Goal: Check status: Check status

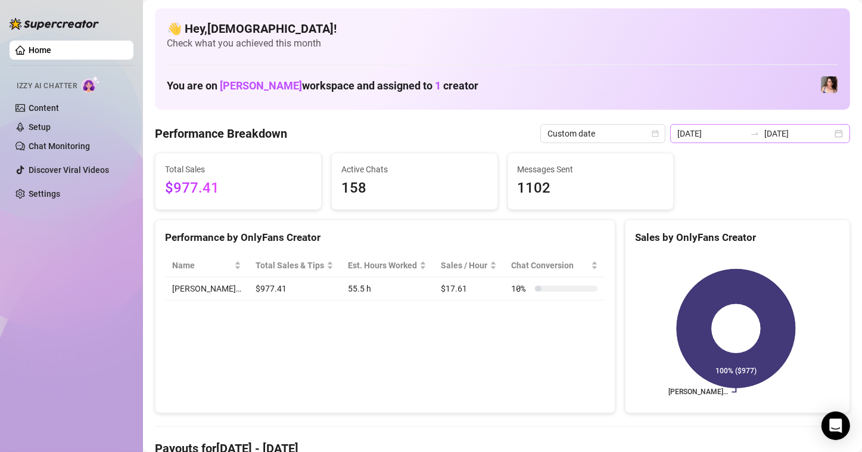
click at [829, 130] on div "[DATE] [DATE]" at bounding box center [760, 133] width 180 height 19
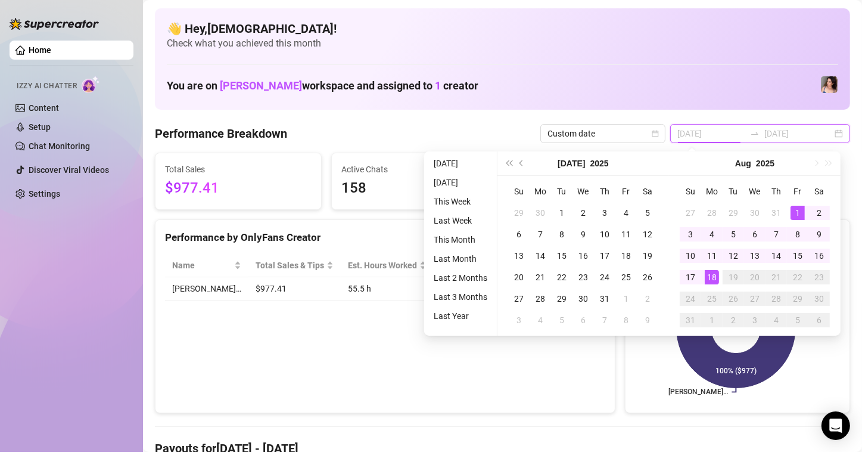
type input "[DATE]"
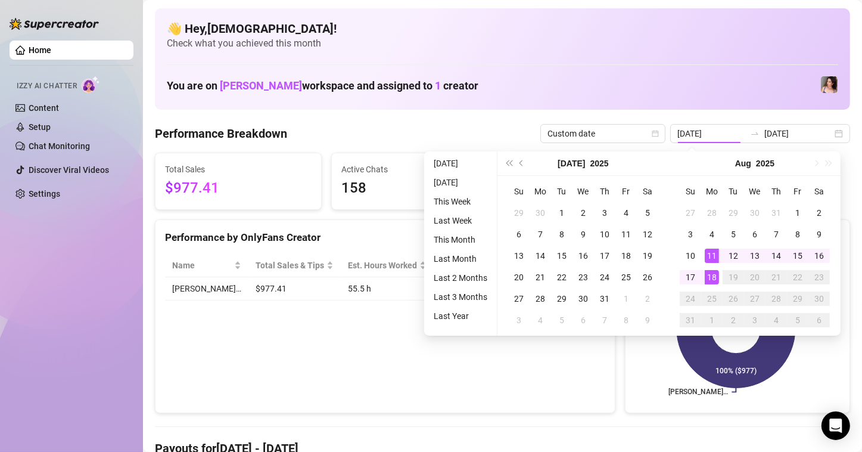
click at [379, 220] on div "Performance by OnlyFans Creator" at bounding box center [384, 233] width 459 height 26
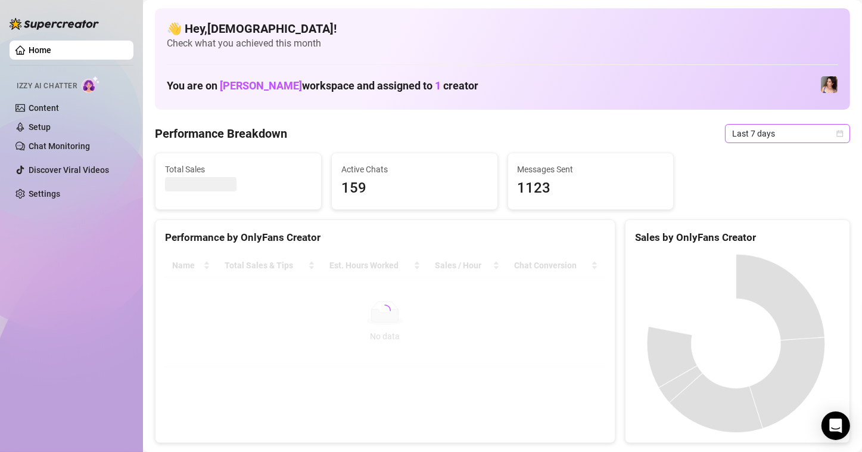
click at [823, 138] on span "Last 7 days" at bounding box center [787, 134] width 111 height 18
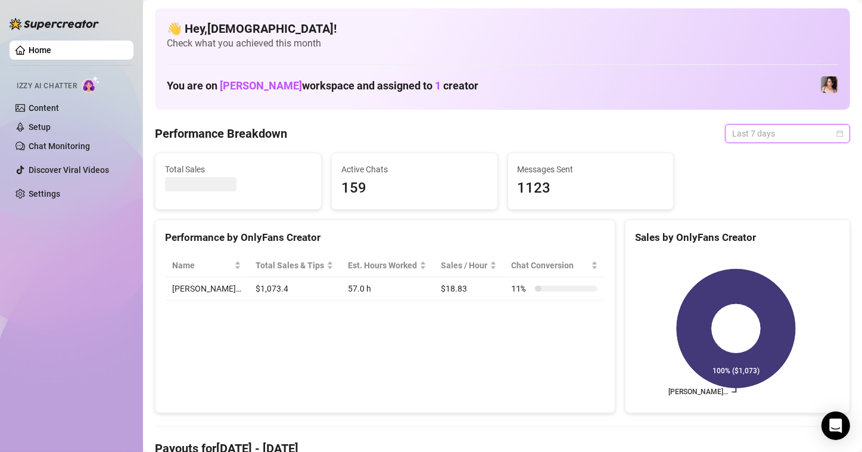
click at [837, 136] on icon "calendar" at bounding box center [840, 133] width 7 height 7
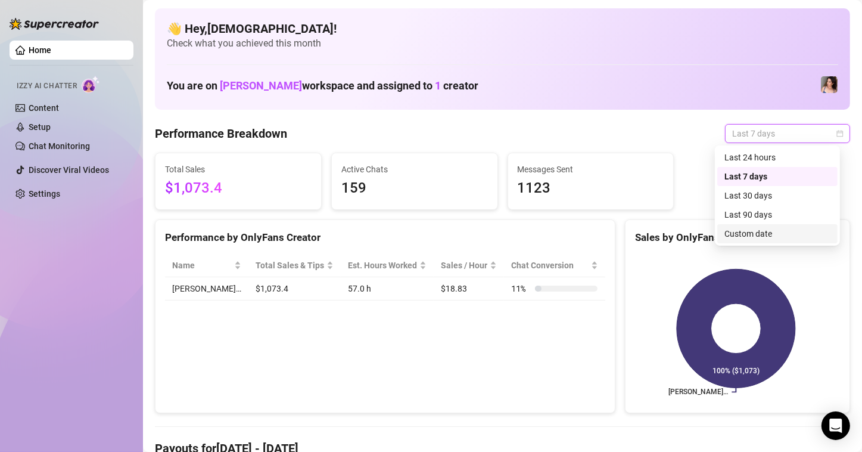
click at [775, 234] on div "Custom date" at bounding box center [777, 233] width 106 height 13
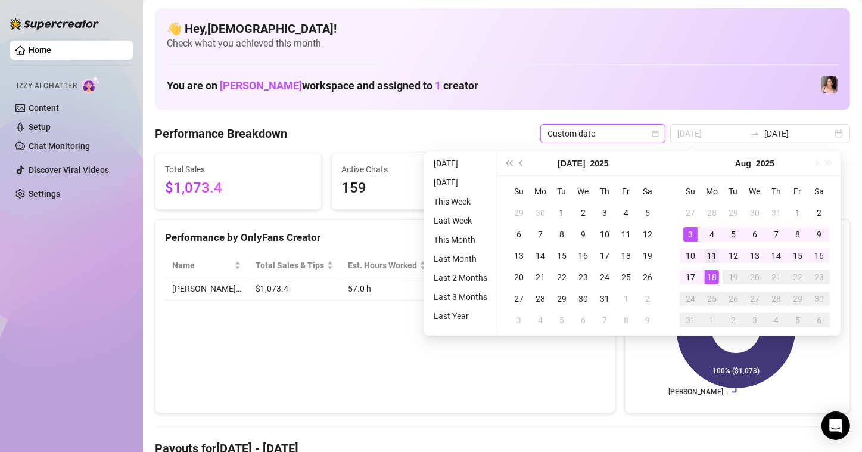
type input "[DATE]"
click at [715, 257] on div "11" at bounding box center [712, 255] width 14 height 14
drag, startPoint x: 715, startPoint y: 257, endPoint x: 716, endPoint y: 279, distance: 21.5
click at [715, 257] on div "11" at bounding box center [712, 255] width 14 height 14
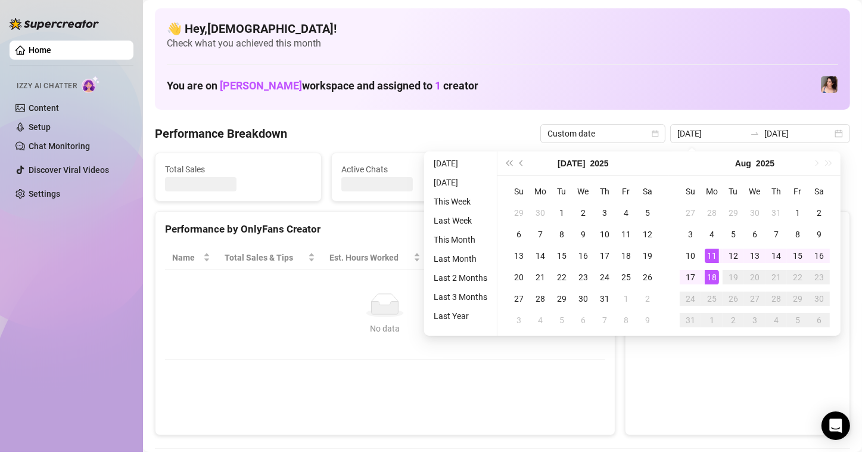
type input "[DATE]"
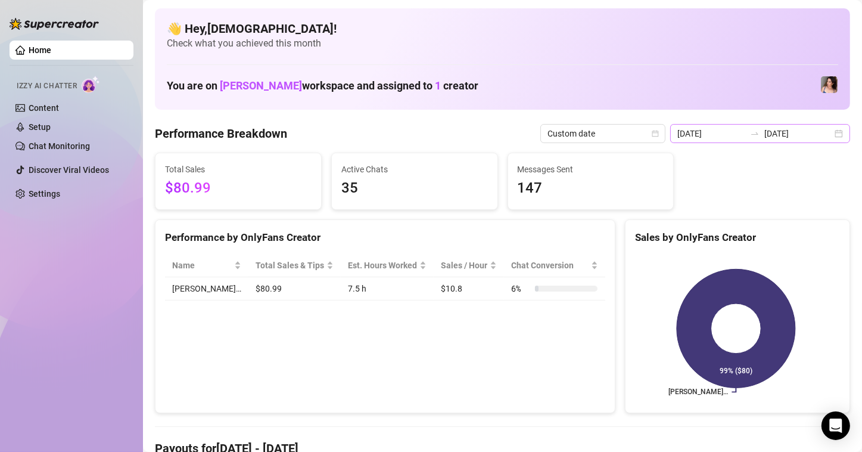
click at [832, 135] on div "[DATE] [DATE]" at bounding box center [760, 133] width 180 height 19
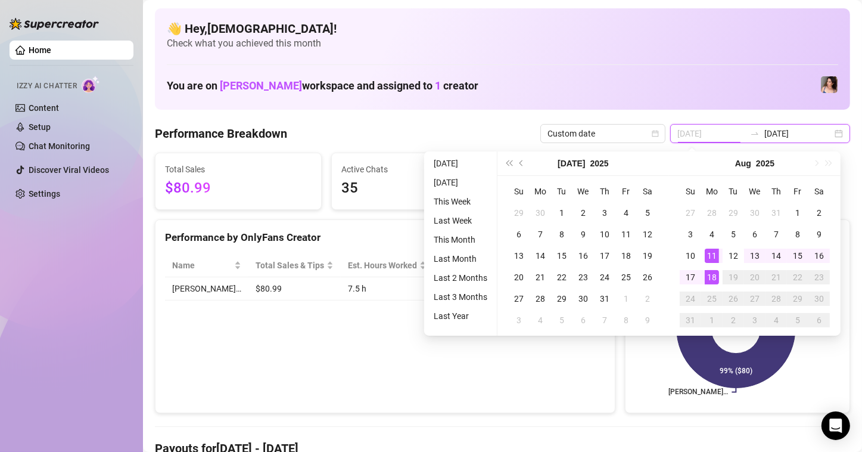
type input "[DATE]"
drag, startPoint x: 707, startPoint y: 273, endPoint x: 709, endPoint y: 227, distance: 46.5
click at [707, 273] on div "18" at bounding box center [712, 277] width 14 height 14
type input "[DATE]"
click at [716, 252] on div "11" at bounding box center [712, 255] width 14 height 14
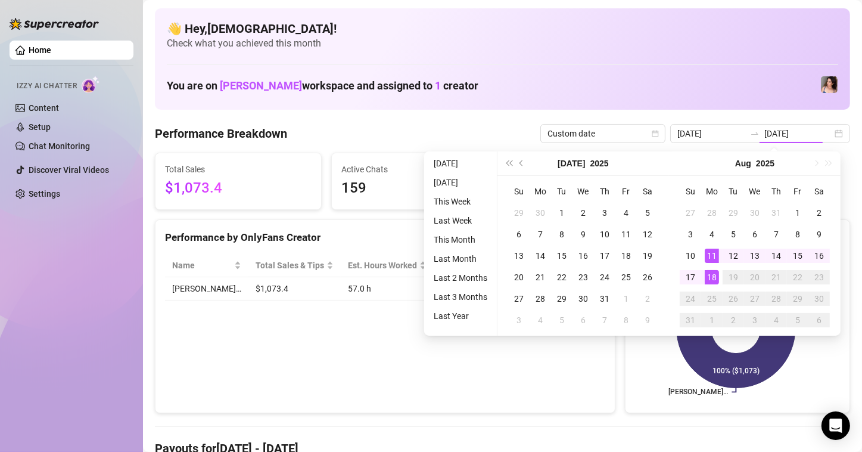
type input "[DATE]"
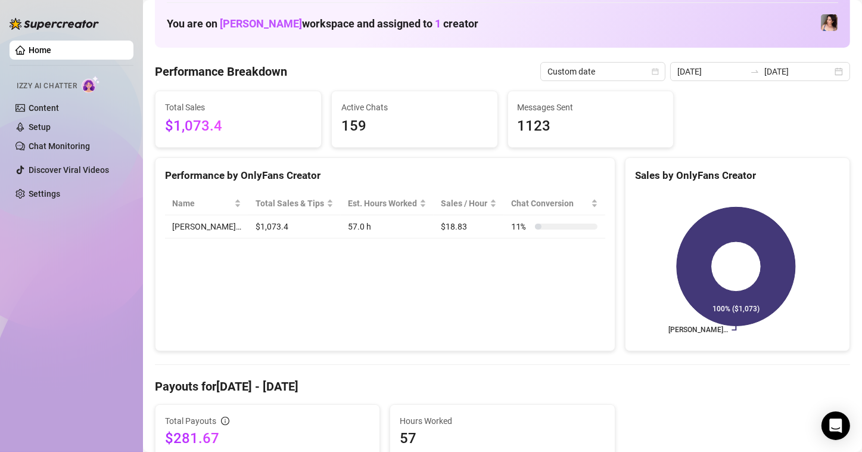
scroll to position [298, 0]
